Goal: Task Accomplishment & Management: Manage account settings

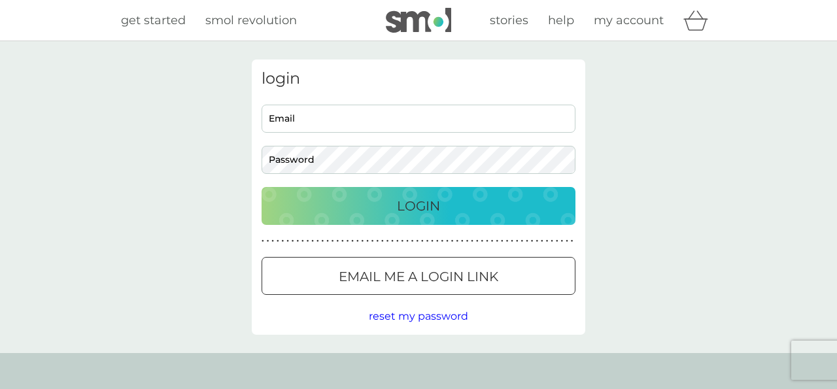
click at [470, 270] on p "Email me a login link" at bounding box center [419, 276] width 160 height 21
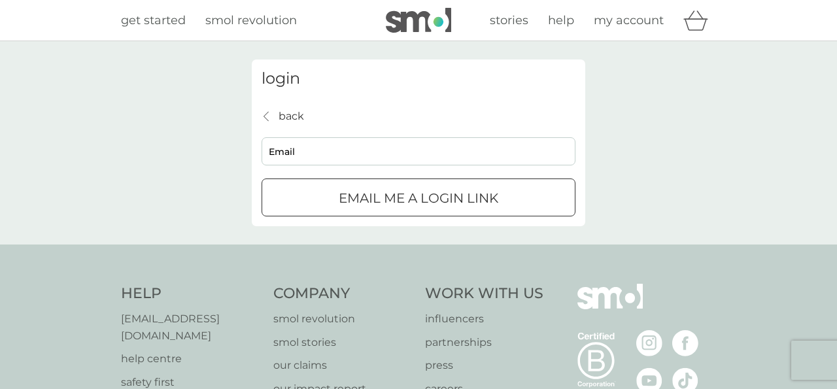
click at [464, 137] on input "Email" at bounding box center [419, 151] width 314 height 28
type input "[EMAIL_ADDRESS][DOMAIN_NAME]"
click at [419, 179] on button "Email me a login link" at bounding box center [419, 198] width 314 height 38
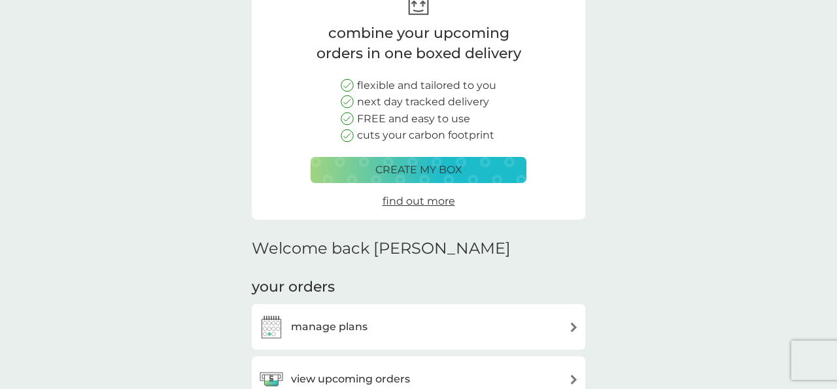
scroll to position [99, 0]
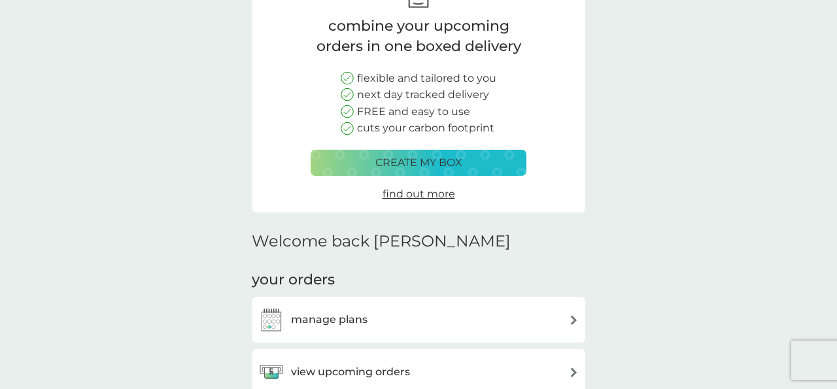
click at [512, 359] on div "view upcoming orders" at bounding box center [418, 372] width 321 height 26
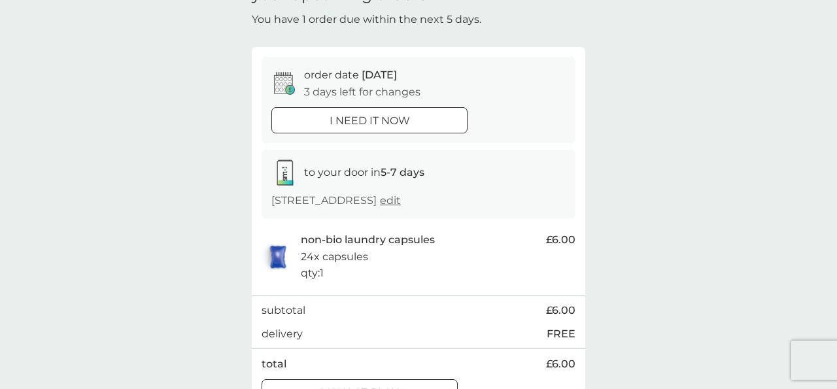
scroll to position [79, 0]
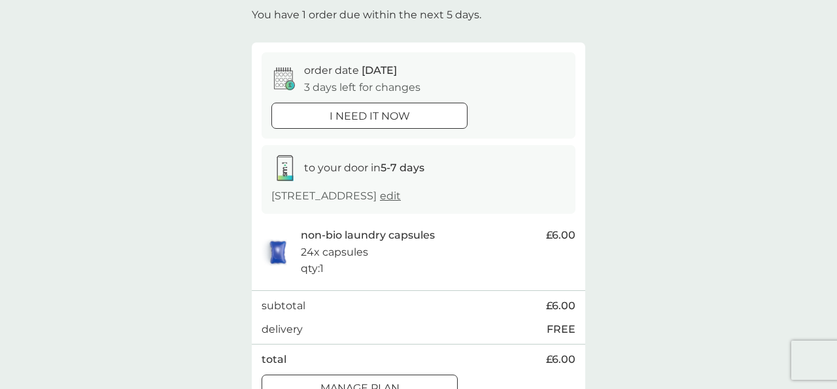
click at [438, 380] on div "Manage plan" at bounding box center [359, 388] width 195 height 17
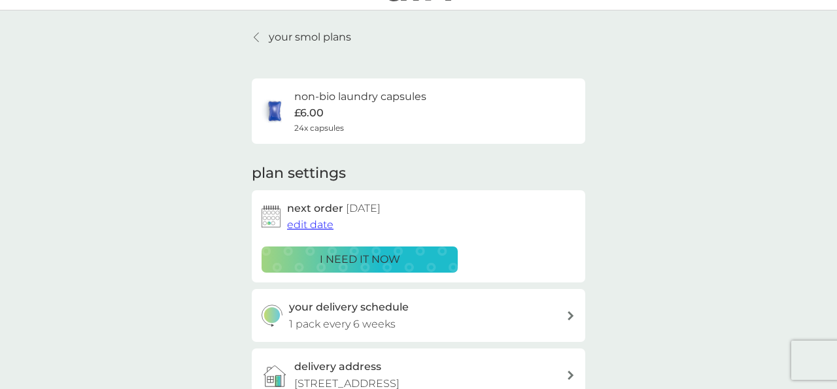
scroll to position [60, 0]
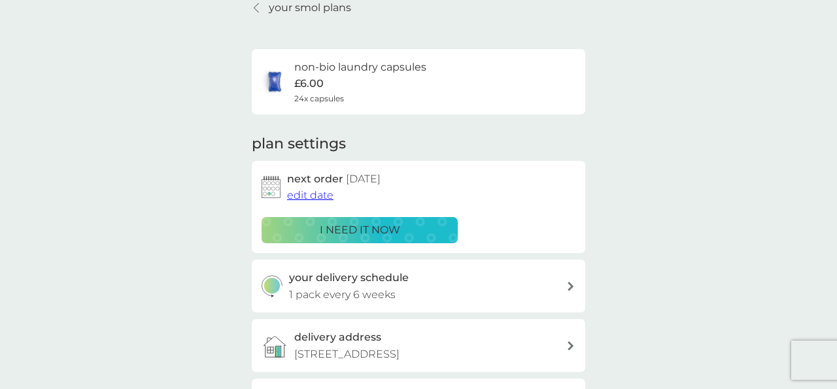
click at [432, 270] on div "your delivery schedule 1 pack every 6 weeks" at bounding box center [428, 286] width 278 height 33
select select "42"
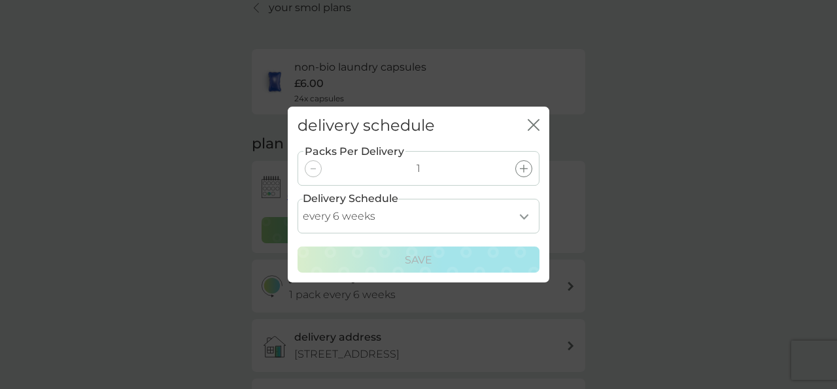
click at [531, 130] on icon "close" at bounding box center [531, 125] width 5 height 10
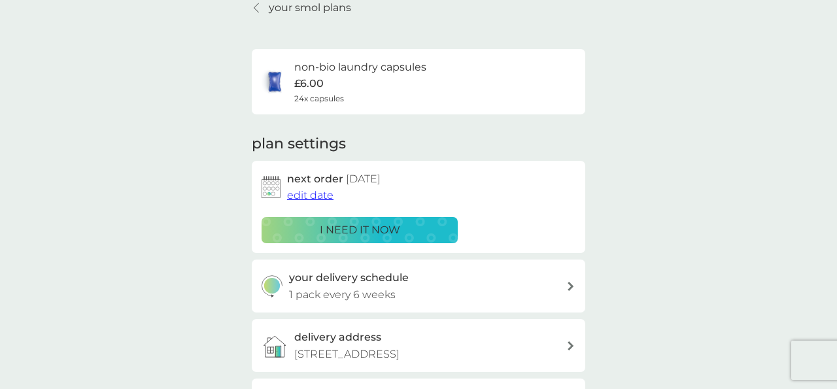
click at [315, 189] on span "edit date" at bounding box center [310, 195] width 46 height 12
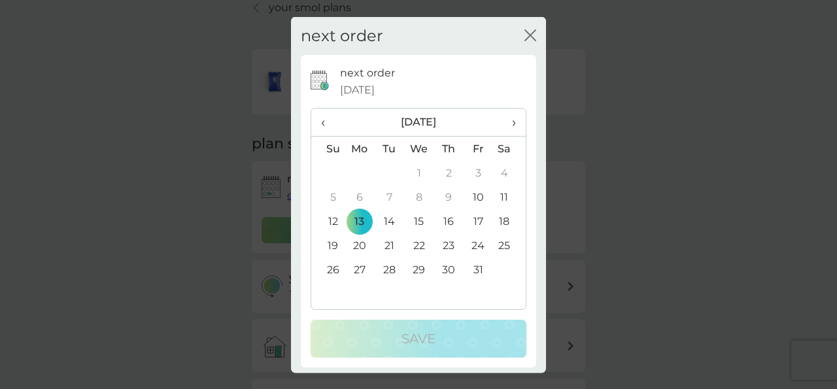
click at [527, 34] on icon "close" at bounding box center [531, 35] width 12 height 12
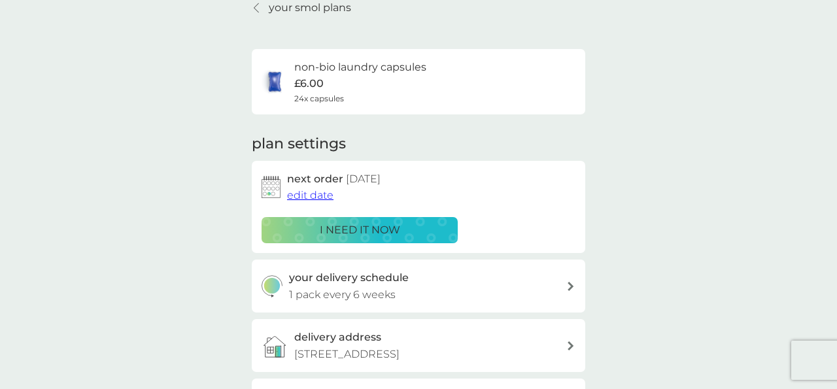
click at [311, 189] on span "edit date" at bounding box center [310, 195] width 46 height 12
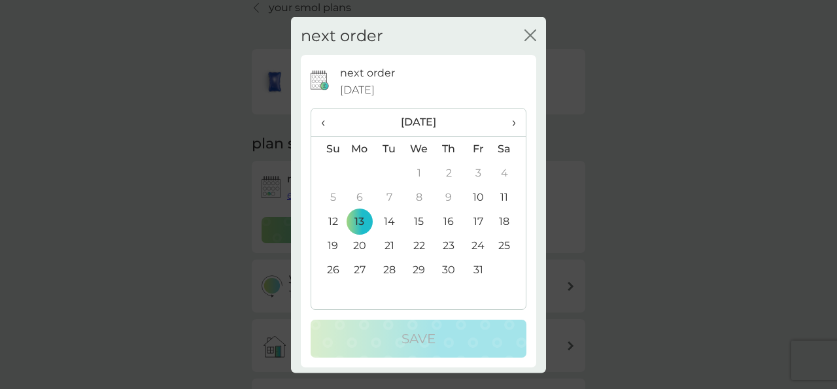
click at [368, 242] on td "20" at bounding box center [360, 246] width 30 height 24
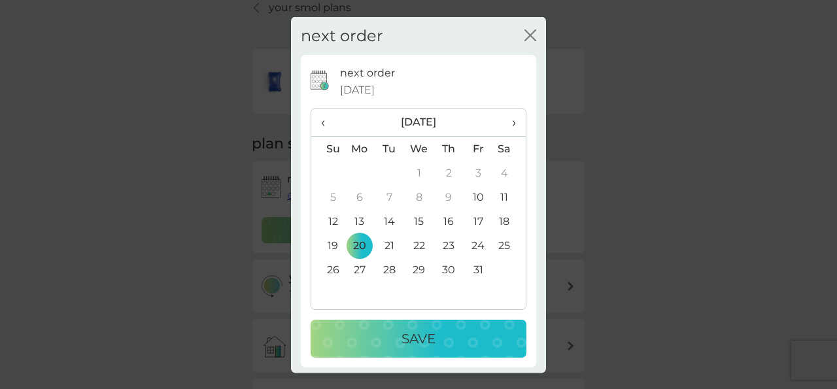
click at [419, 326] on button "Save" at bounding box center [419, 339] width 216 height 38
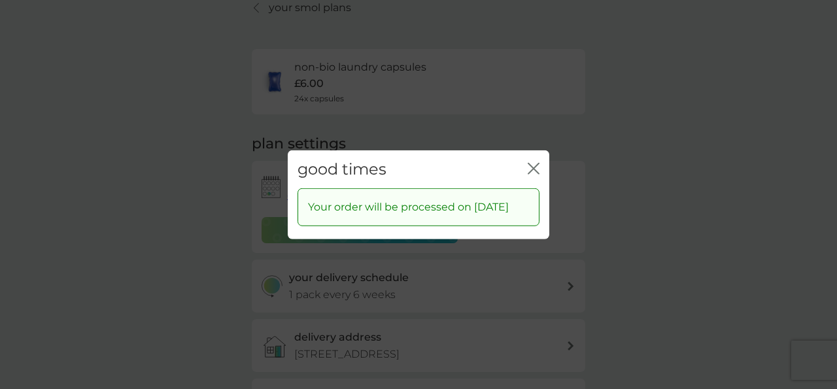
click at [535, 160] on div "close" at bounding box center [534, 169] width 12 height 19
click at [532, 162] on icon "close" at bounding box center [534, 168] width 12 height 12
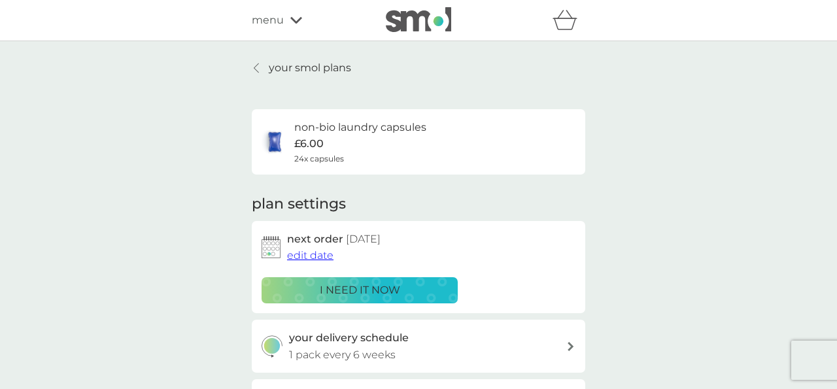
scroll to position [0, 0]
